Goal: Transaction & Acquisition: Purchase product/service

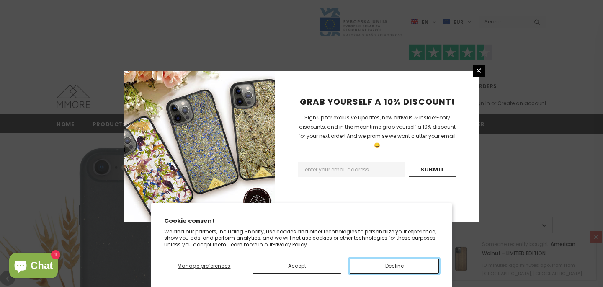
click at [398, 263] on button "Decline" at bounding box center [394, 265] width 89 height 15
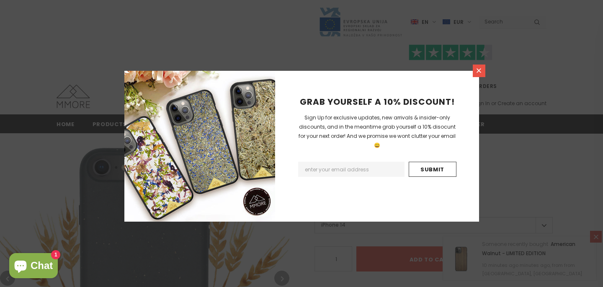
click at [483, 72] on link at bounding box center [479, 70] width 13 height 13
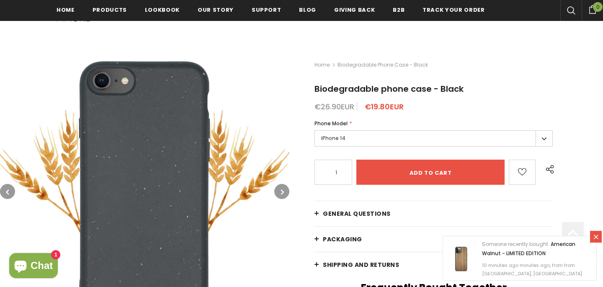
scroll to position [123, 0]
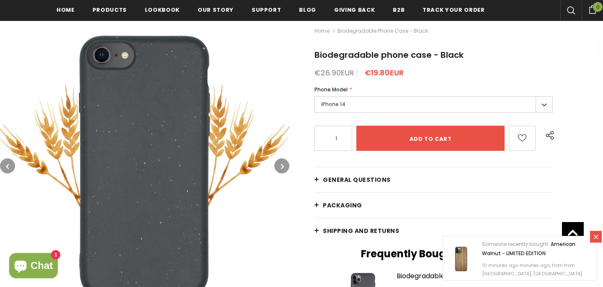
click at [384, 107] on label "iPhone 14" at bounding box center [433, 104] width 238 height 16
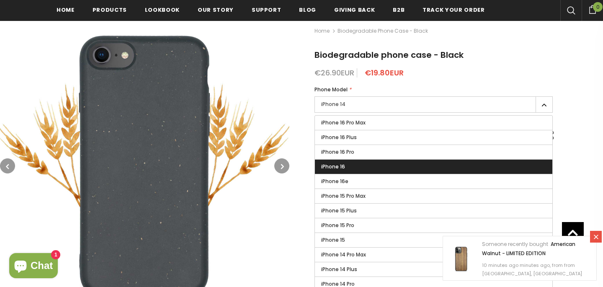
click at [348, 170] on label "iPhone 16" at bounding box center [433, 167] width 237 height 14
click at [0, 0] on input "iPhone 16" at bounding box center [0, 0] width 0 height 0
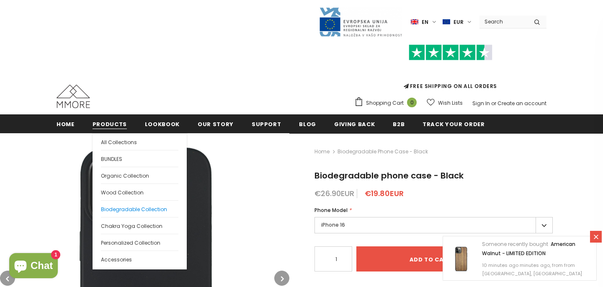
click at [127, 209] on span "Biodegradable Collection" at bounding box center [134, 209] width 66 height 7
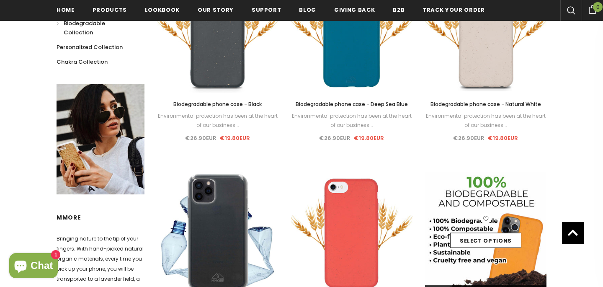
scroll to position [143, 0]
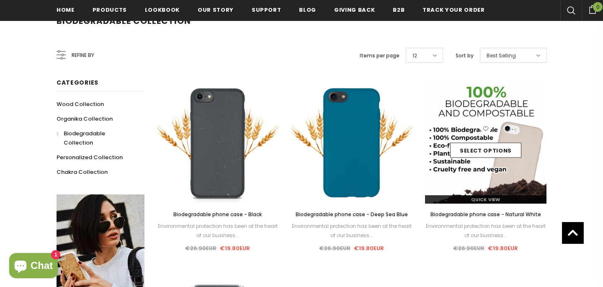
click at [484, 129] on icon at bounding box center [485, 128] width 11 height 11
click at [485, 151] on link "Select options" at bounding box center [485, 150] width 71 height 15
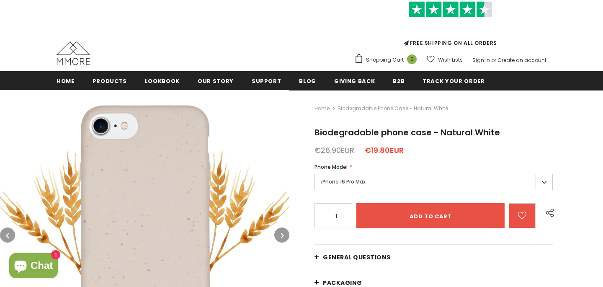
scroll to position [109, 0]
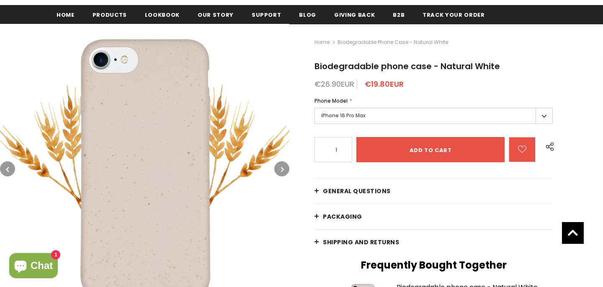
click at [399, 111] on label "iPhone 16 Pro Max" at bounding box center [433, 116] width 238 height 16
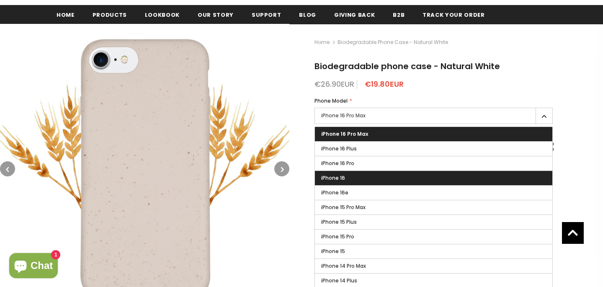
click at [356, 179] on label "iPhone 16" at bounding box center [433, 178] width 237 height 14
click at [0, 0] on input "iPhone 16" at bounding box center [0, 0] width 0 height 0
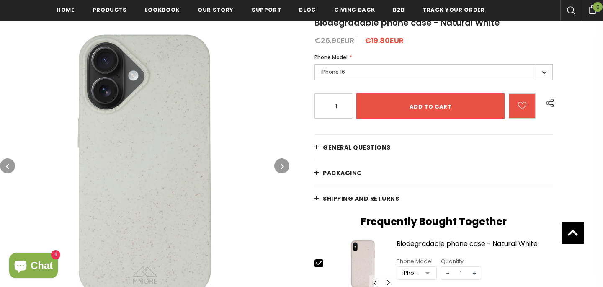
scroll to position [166, 0]
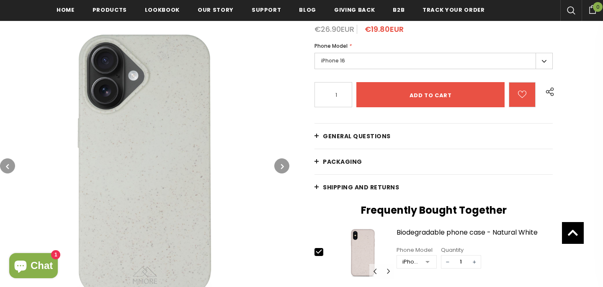
click at [282, 170] on icon "button" at bounding box center [282, 166] width 3 height 8
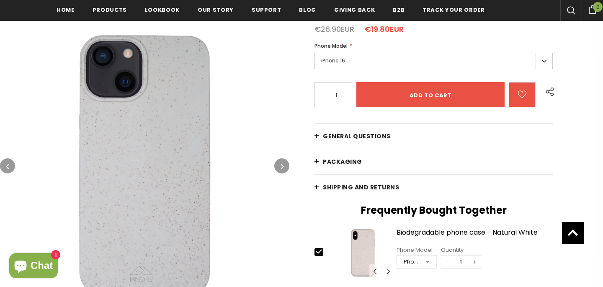
click at [282, 170] on icon "button" at bounding box center [282, 166] width 3 height 8
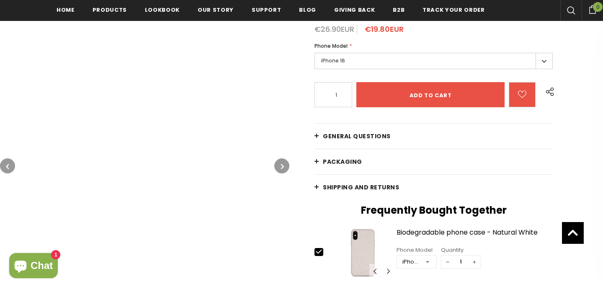
click at [282, 170] on icon "button" at bounding box center [282, 166] width 3 height 8
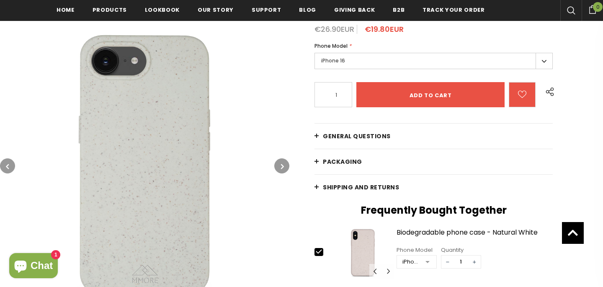
click at [282, 170] on icon "button" at bounding box center [282, 166] width 3 height 8
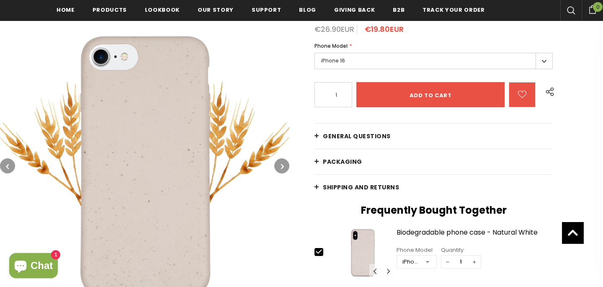
click at [282, 170] on icon "button" at bounding box center [282, 166] width 3 height 8
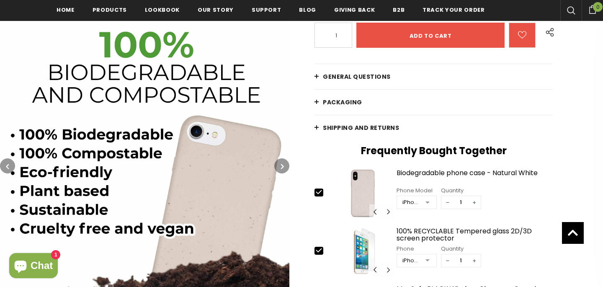
scroll to position [228, 0]
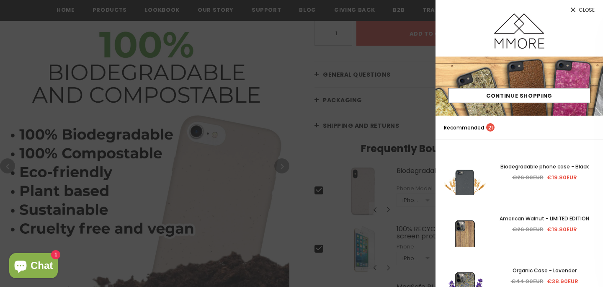
click at [340, 135] on div at bounding box center [301, 143] width 603 height 287
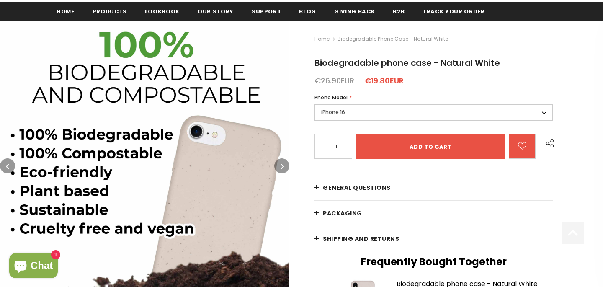
scroll to position [113, 0]
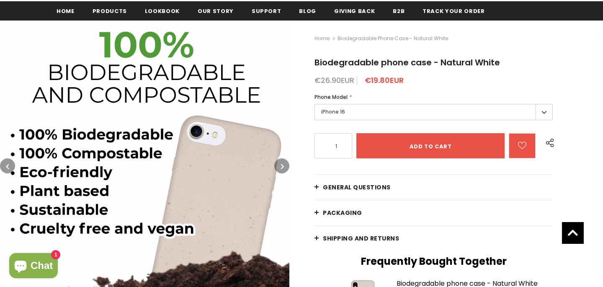
click at [285, 170] on button "button" at bounding box center [281, 165] width 15 height 15
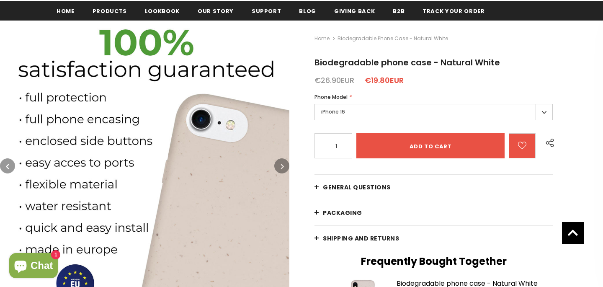
click at [285, 170] on button "button" at bounding box center [281, 165] width 15 height 15
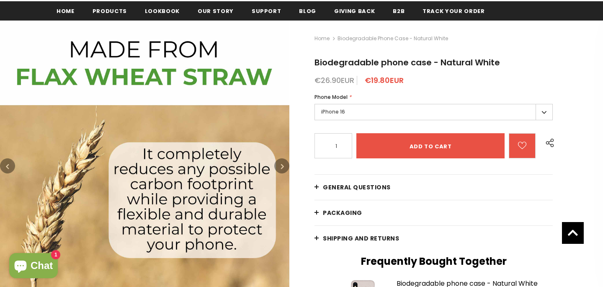
click at [285, 170] on button "button" at bounding box center [281, 165] width 15 height 15
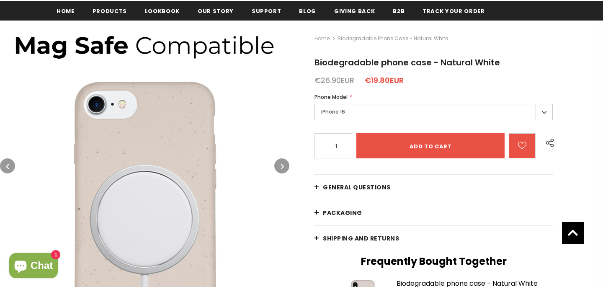
click at [285, 170] on button "button" at bounding box center [281, 165] width 15 height 15
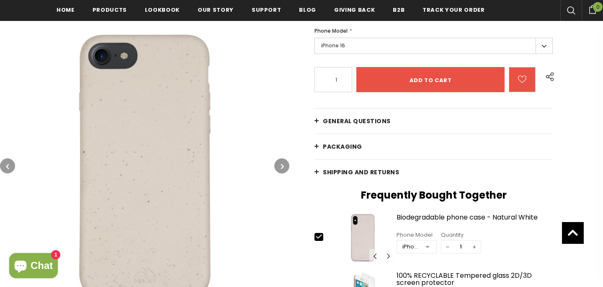
scroll to position [188, 0]
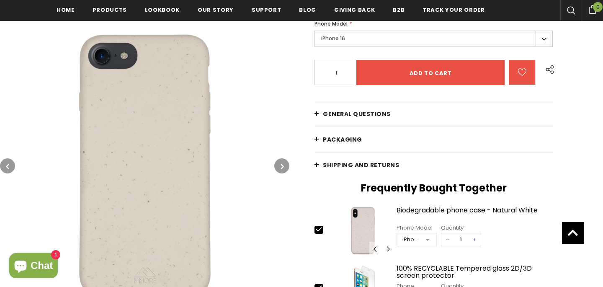
click at [331, 115] on span "General Questions" at bounding box center [357, 114] width 68 height 8
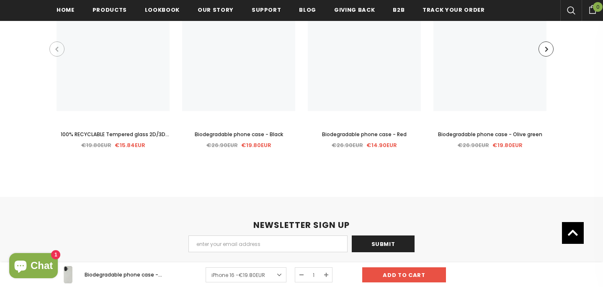
scroll to position [2816, 0]
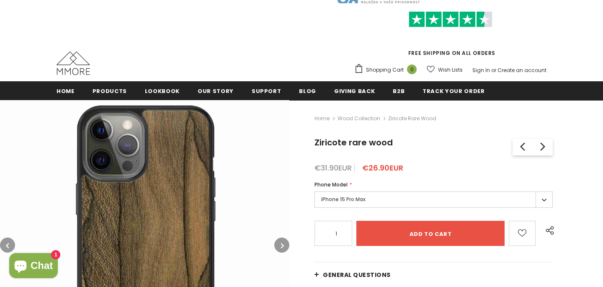
scroll to position [34, 0]
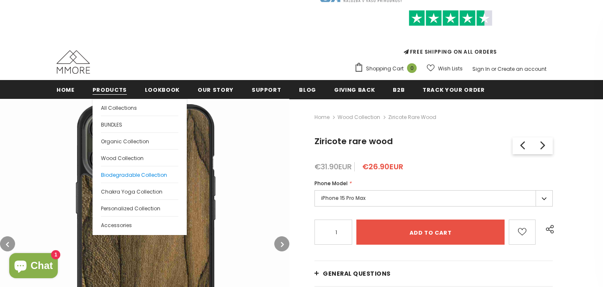
click at [124, 176] on span "Biodegradable Collection" at bounding box center [134, 174] width 66 height 7
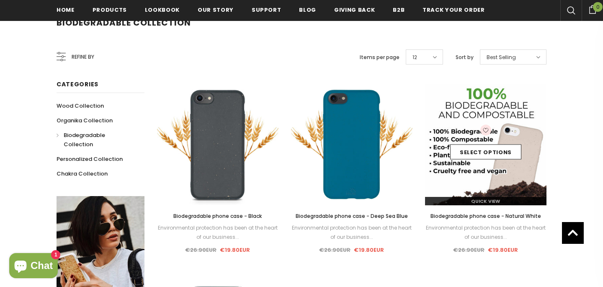
scroll to position [143, 0]
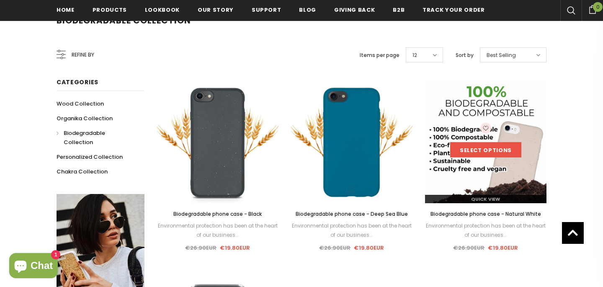
click at [470, 147] on link "Select options" at bounding box center [485, 149] width 71 height 15
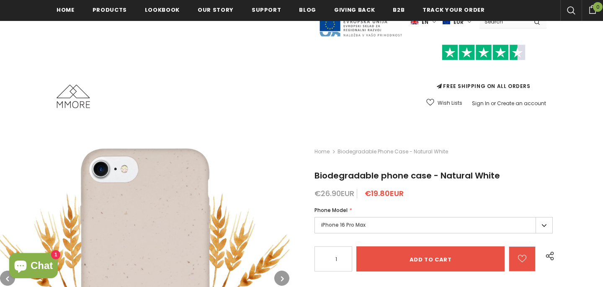
scroll to position [200, 0]
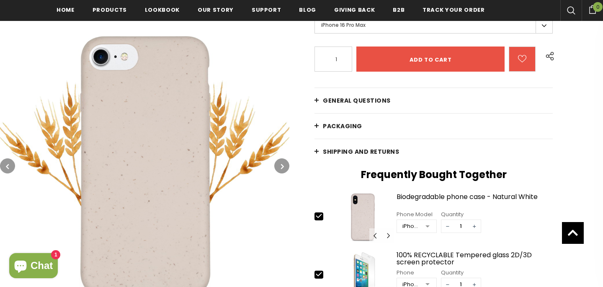
click at [376, 101] on span "General Questions" at bounding box center [357, 100] width 68 height 8
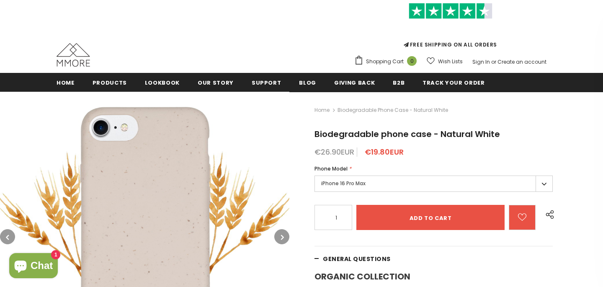
scroll to position [45, 0]
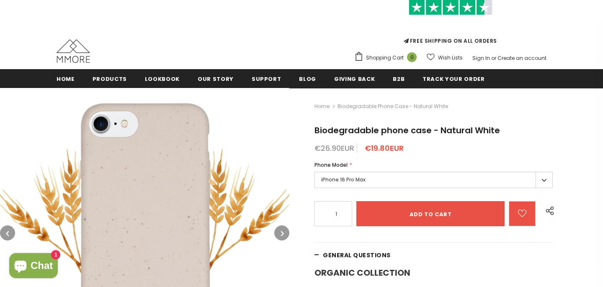
click at [384, 183] on label "iPhone 16 Pro Max" at bounding box center [433, 180] width 238 height 16
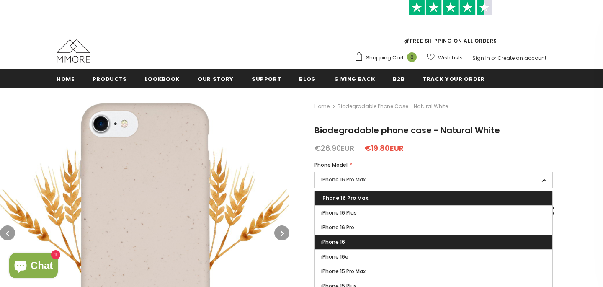
click at [357, 239] on label "iPhone 16" at bounding box center [433, 242] width 237 height 14
click at [0, 0] on input "iPhone 16" at bounding box center [0, 0] width 0 height 0
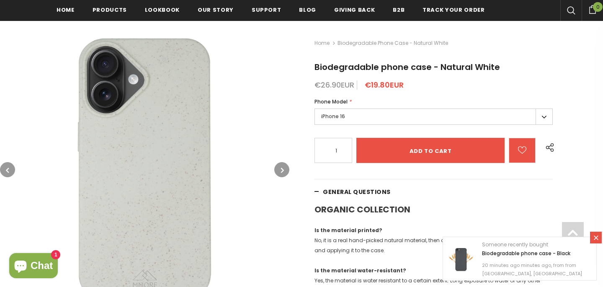
scroll to position [137, 0]
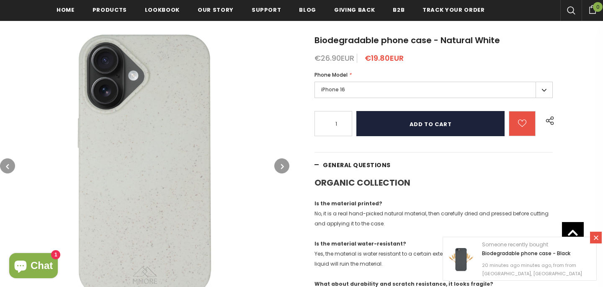
click at [437, 132] on input "Add to cart" at bounding box center [430, 123] width 148 height 25
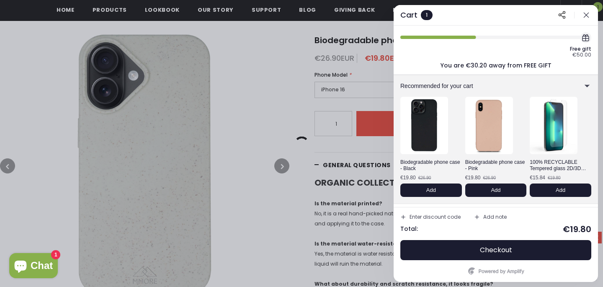
click at [347, 74] on div at bounding box center [301, 143] width 603 height 287
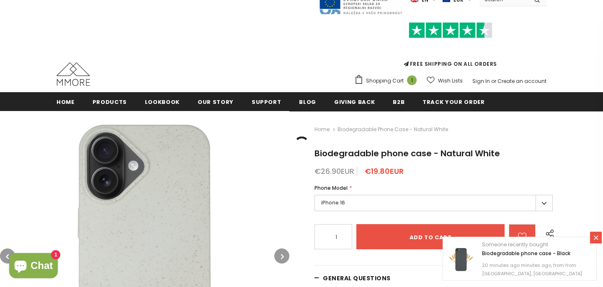
scroll to position [0, 0]
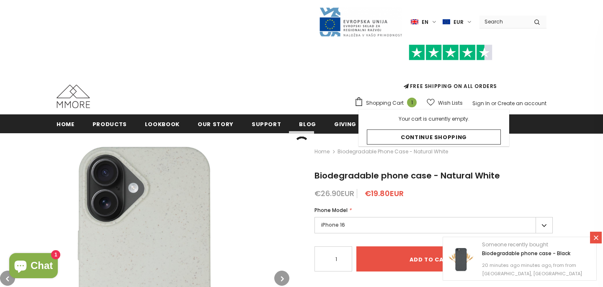
click at [400, 101] on span "Shopping Cart" at bounding box center [385, 103] width 38 height 8
click at [397, 106] on span "Shopping Cart" at bounding box center [385, 103] width 38 height 8
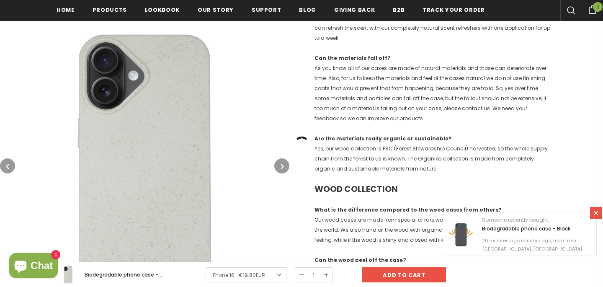
scroll to position [515, 0]
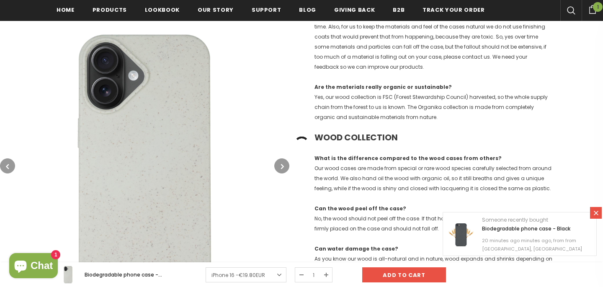
click at [594, 212] on icon at bounding box center [595, 212] width 7 height 7
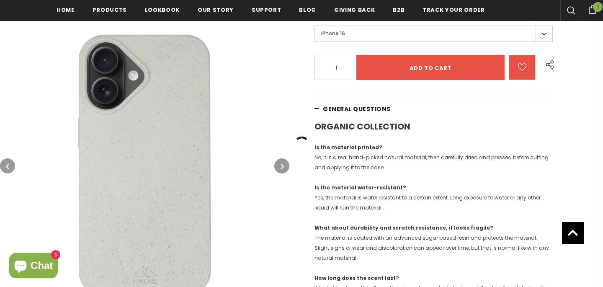
scroll to position [197, 0]
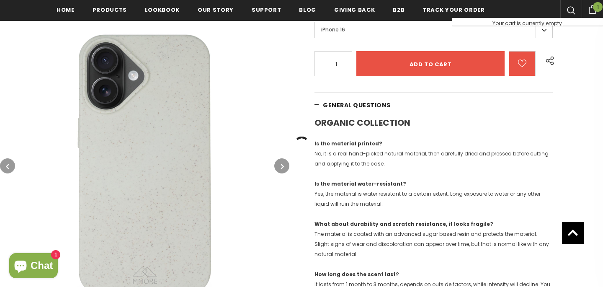
click at [594, 9] on span "1" at bounding box center [598, 7] width 10 height 10
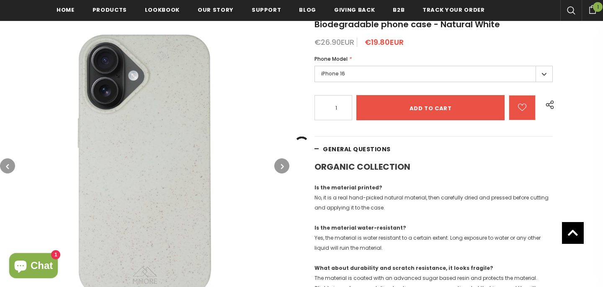
scroll to position [143, 0]
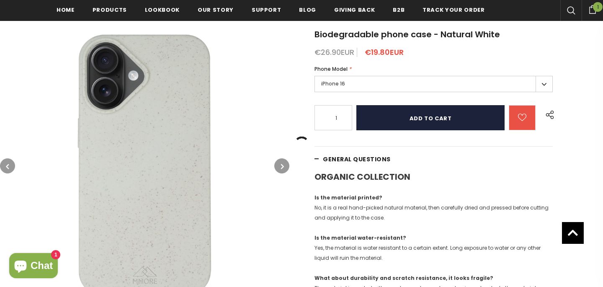
click at [396, 124] on input "Add to cart" at bounding box center [430, 117] width 148 height 25
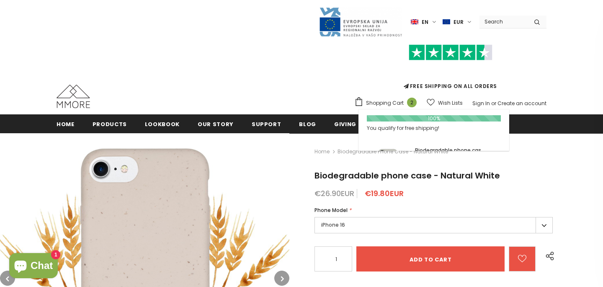
click at [408, 105] on link "Shopping Cart 2" at bounding box center [387, 103] width 67 height 13
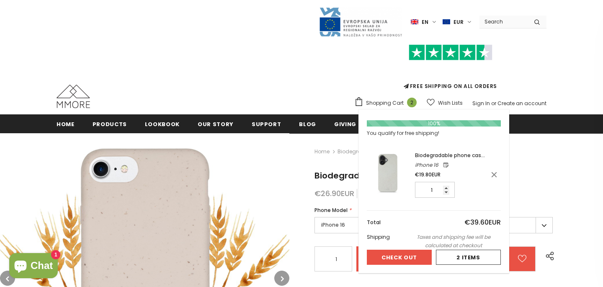
type input "1"
click at [451, 193] on input "1" at bounding box center [435, 190] width 40 height 16
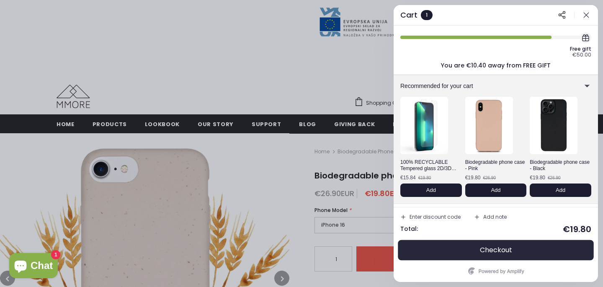
click at [474, 247] on button "Checkout" at bounding box center [495, 250] width 191 height 20
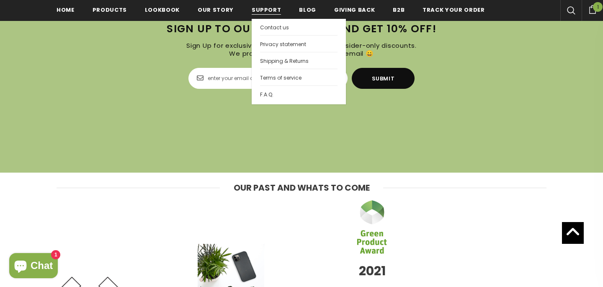
scroll to position [2331, 0]
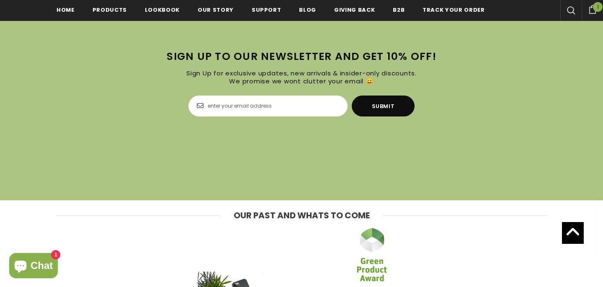
click at [270, 99] on input "Email Address" at bounding box center [267, 105] width 159 height 21
type input "[PERSON_NAME][EMAIL_ADDRESS][DOMAIN_NAME]"
click at [398, 108] on input "Submit" at bounding box center [383, 105] width 63 height 21
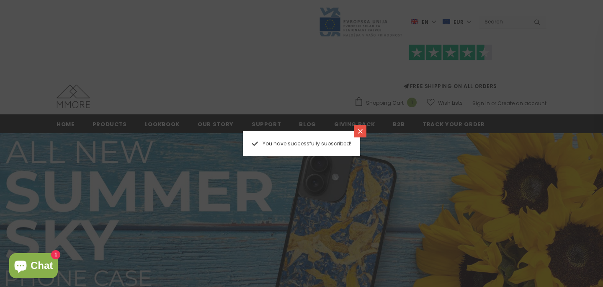
click at [310, 49] on div at bounding box center [301, 143] width 603 height 287
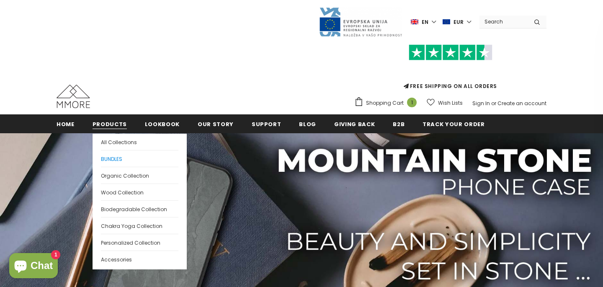
scroll to position [14, 0]
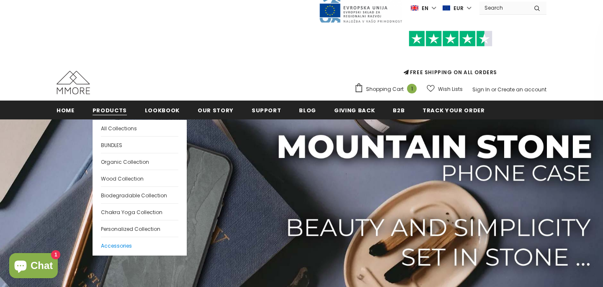
click at [121, 242] on span "Accessories" at bounding box center [116, 245] width 31 height 7
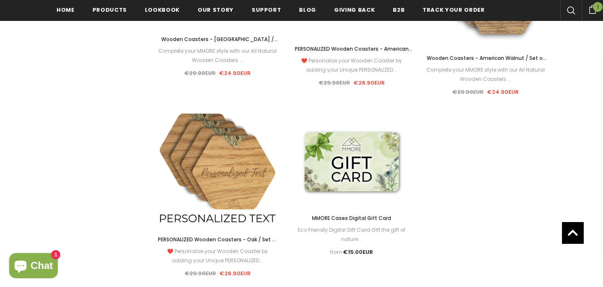
scroll to position [1238, 0]
